Goal: Information Seeking & Learning: Learn about a topic

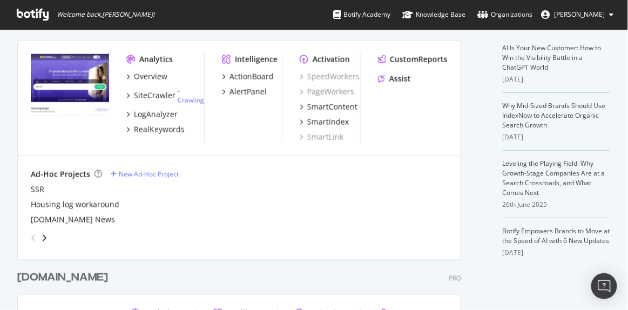
scroll to position [255, 0]
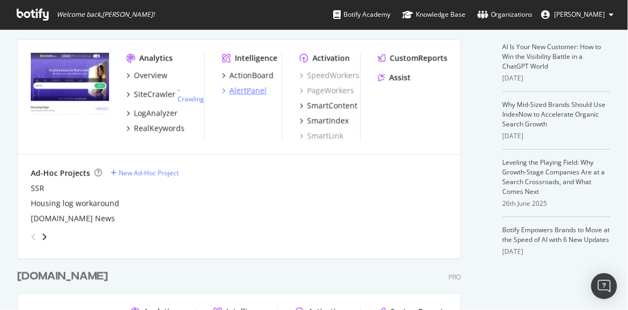
click at [250, 86] on div "AlertPanel" at bounding box center [247, 90] width 37 height 11
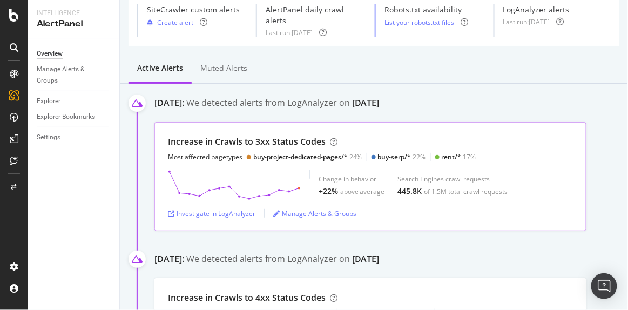
scroll to position [45, 0]
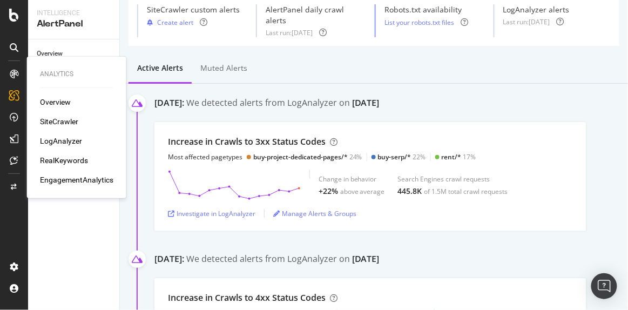
click at [16, 72] on icon at bounding box center [14, 74] width 9 height 9
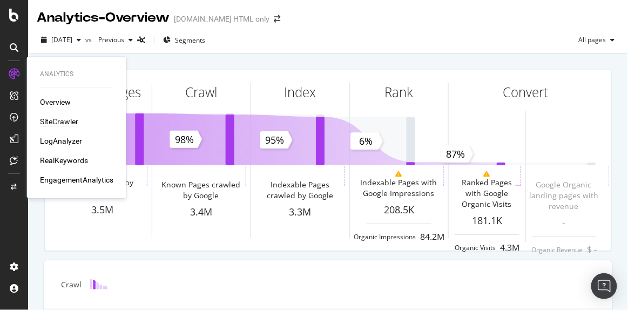
click at [58, 119] on div "SiteCrawler" at bounding box center [59, 121] width 38 height 11
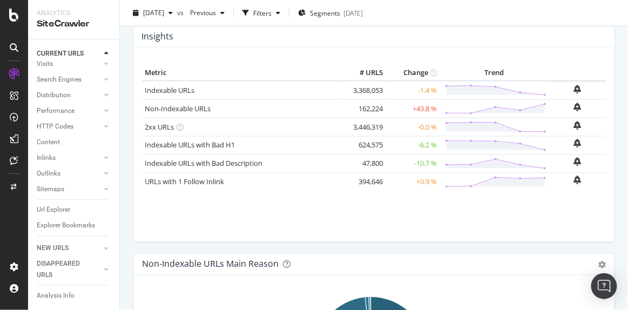
scroll to position [364, 0]
click at [104, 107] on icon at bounding box center [106, 110] width 4 height 6
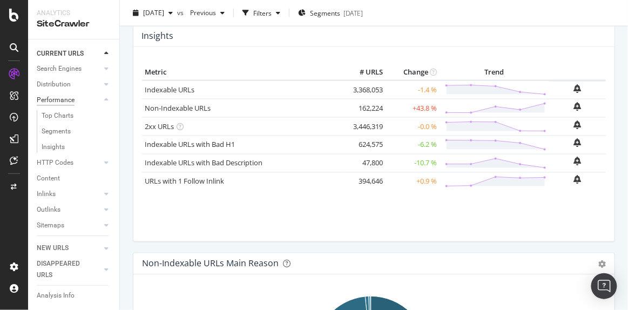
click at [70, 97] on div "Performance" at bounding box center [56, 99] width 38 height 11
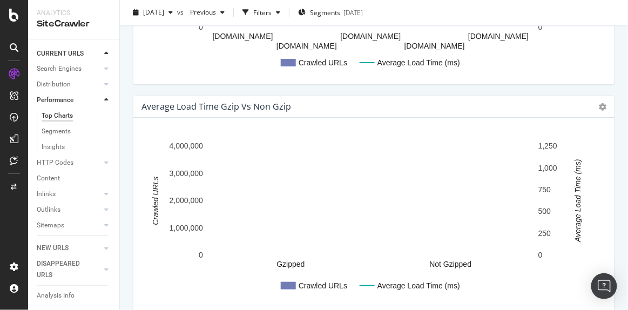
scroll to position [1529, 0]
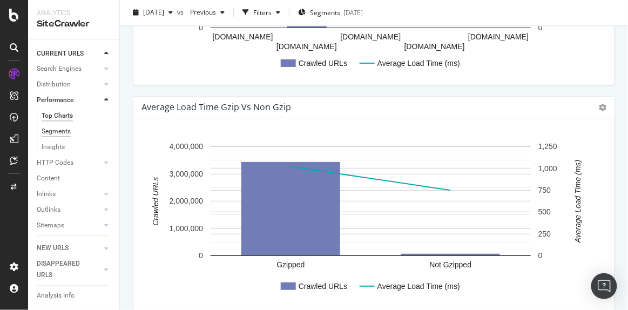
click at [67, 130] on div "Segments" at bounding box center [56, 131] width 29 height 11
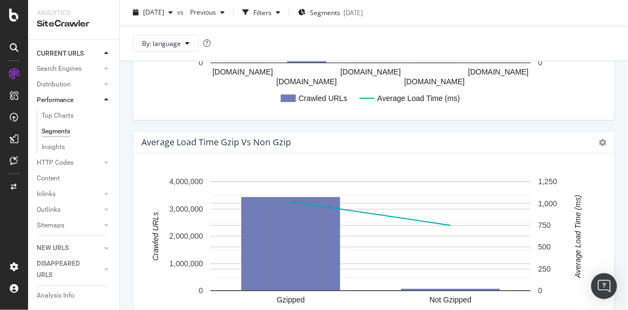
scroll to position [317, 0]
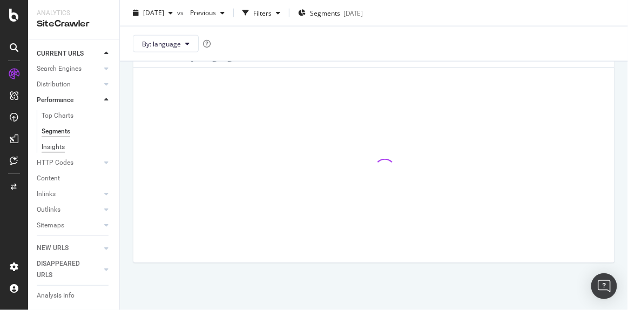
click at [56, 149] on div "Insights" at bounding box center [53, 146] width 23 height 11
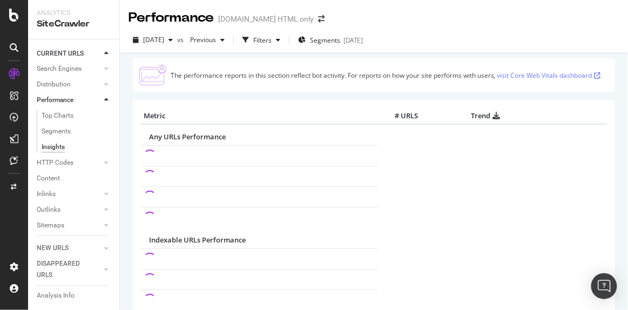
click at [525, 71] on link "visit Core Web Vitals dashboard ." at bounding box center [549, 75] width 105 height 9
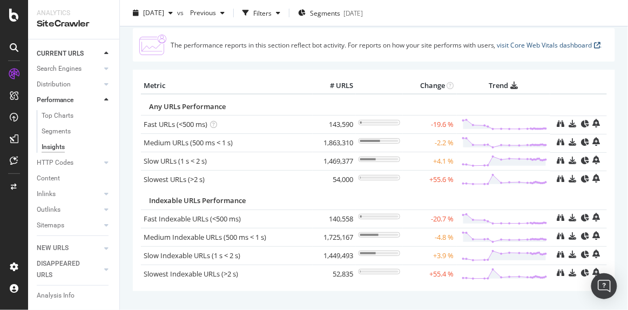
scroll to position [31, 0]
click at [194, 174] on link "Slowest URLs (>2 s)" at bounding box center [174, 179] width 61 height 10
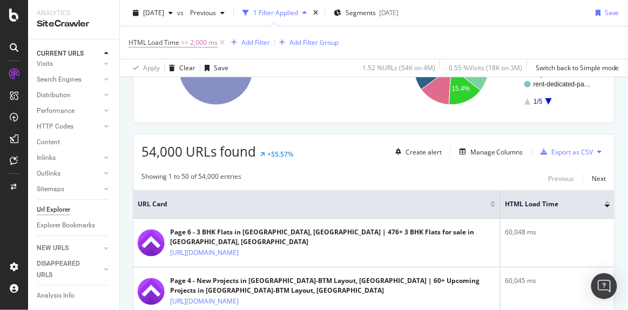
scroll to position [191, 0]
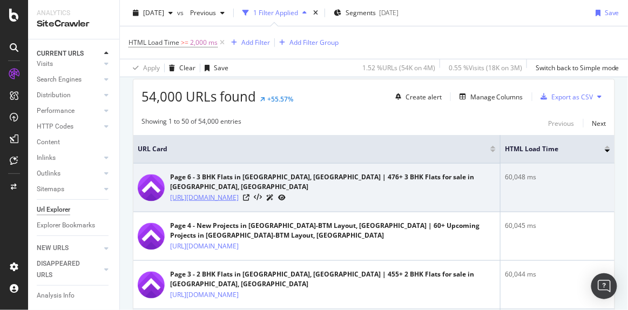
click at [239, 194] on link "[URL][DOMAIN_NAME]" at bounding box center [204, 197] width 69 height 11
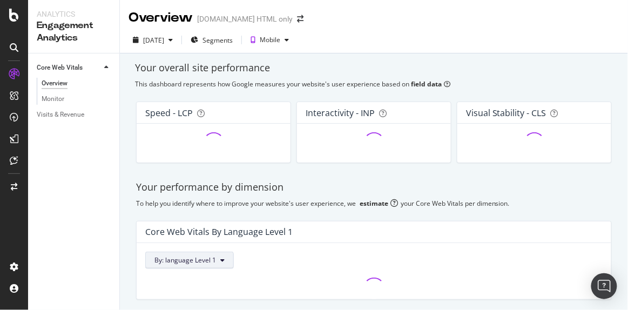
click at [220, 261] on div "Your performance by dimension To help you identify where to improve your websit…" at bounding box center [374, 240] width 488 height 137
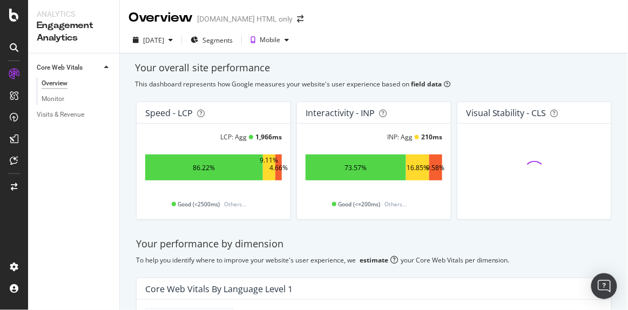
scroll to position [92, 0]
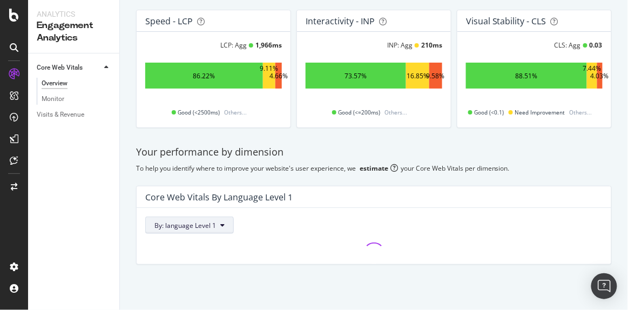
click at [213, 221] on span "By: language Level 1" at bounding box center [185, 225] width 62 height 9
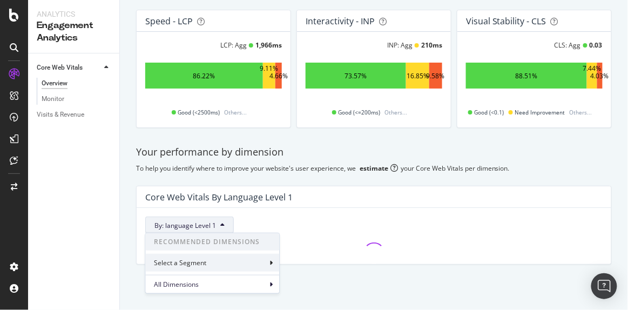
click at [212, 264] on div "Select a Segment" at bounding box center [212, 263] width 134 height 18
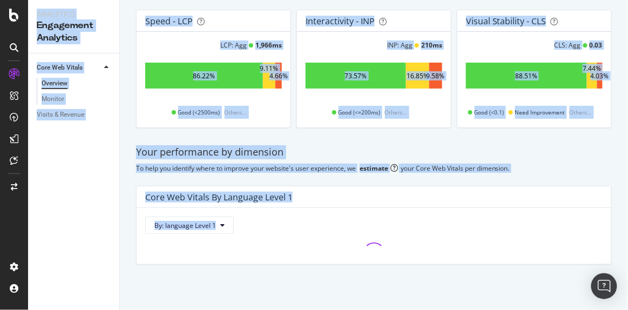
click at [212, 264] on div "Your performance by dimension To help you identify where to improve your websit…" at bounding box center [374, 205] width 488 height 137
click at [216, 225] on button "By: language Level 1" at bounding box center [189, 224] width 89 height 17
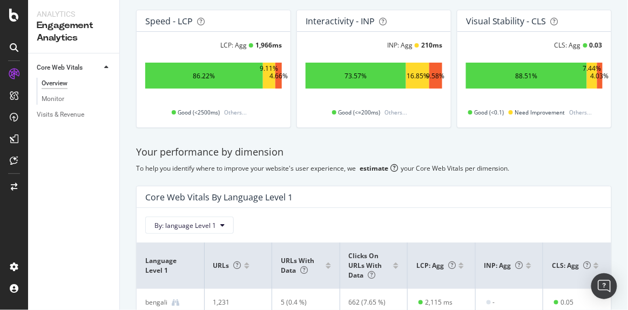
click at [331, 197] on div "Core Web Vitals By language Level 1" at bounding box center [371, 197] width 452 height 11
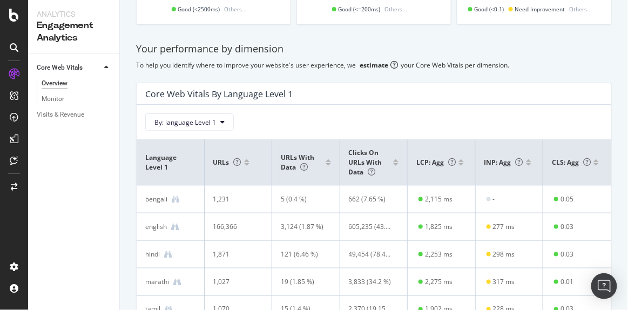
scroll to position [203, 0]
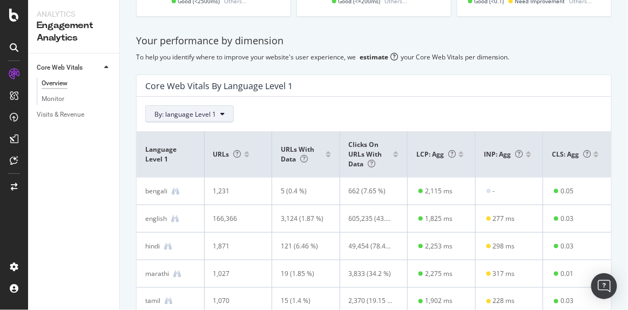
click at [194, 110] on span "By: language Level 1" at bounding box center [185, 114] width 62 height 9
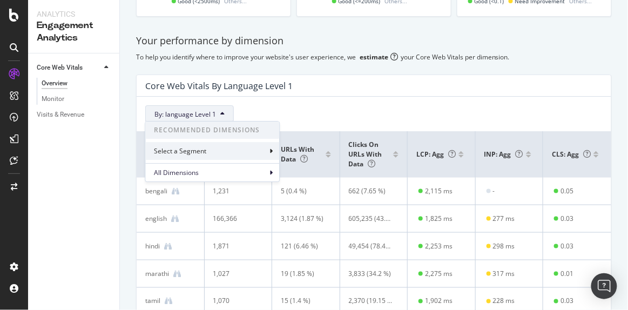
click at [222, 154] on div "Select a Segment" at bounding box center [212, 151] width 134 height 18
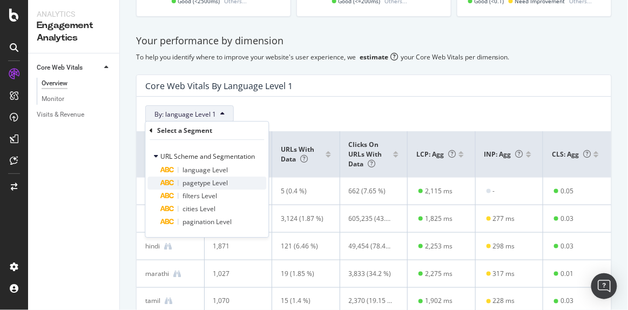
click at [229, 182] on div "pagetype Level" at bounding box center [213, 182] width 106 height 13
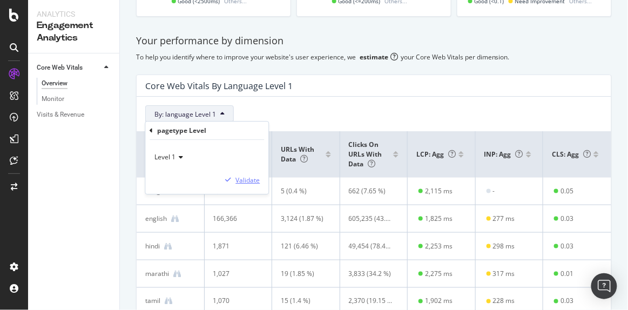
click at [240, 182] on div "Validate" at bounding box center [247, 179] width 24 height 9
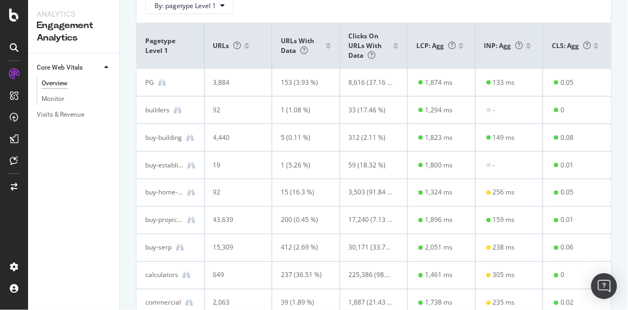
scroll to position [295, 0]
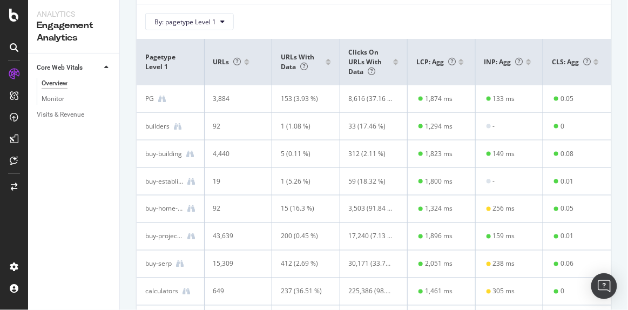
click at [526, 63] on div at bounding box center [528, 64] width 5 height 3
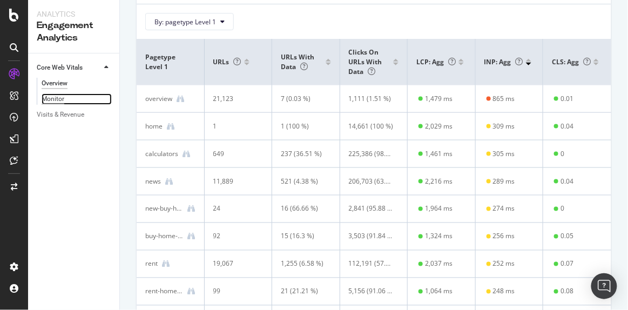
click at [59, 101] on div "Monitor" at bounding box center [53, 98] width 23 height 11
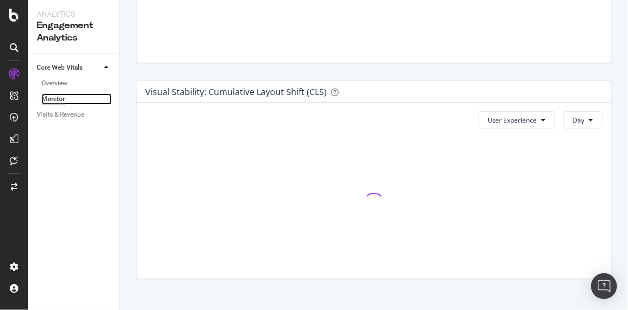
scroll to position [738, 0]
